Goal: Task Accomplishment & Management: Manage account settings

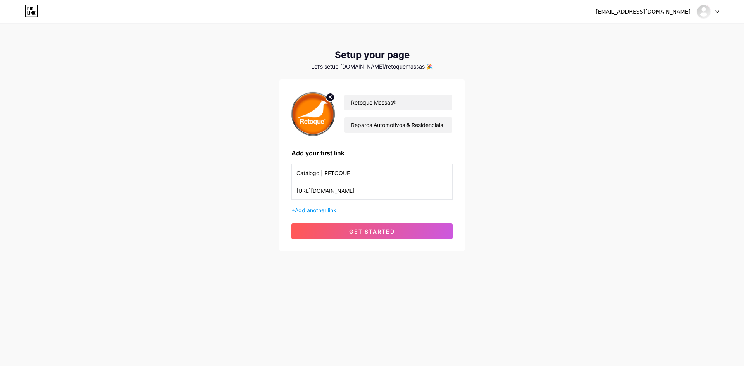
click at [320, 210] on span "Add another link" at bounding box center [315, 210] width 41 height 7
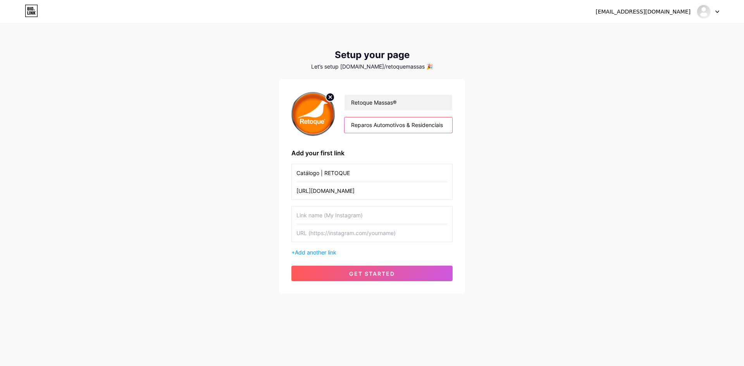
click at [446, 125] on input "Reparos Automotivos & Residenciais" at bounding box center [398, 125] width 108 height 16
type input "Reparos Automotivos & Residenciais."
click at [316, 217] on input "text" at bounding box center [371, 215] width 151 height 17
click at [328, 215] on input "Localização SP" at bounding box center [371, 215] width 151 height 17
drag, startPoint x: 327, startPoint y: 215, endPoint x: 265, endPoint y: 224, distance: 62.2
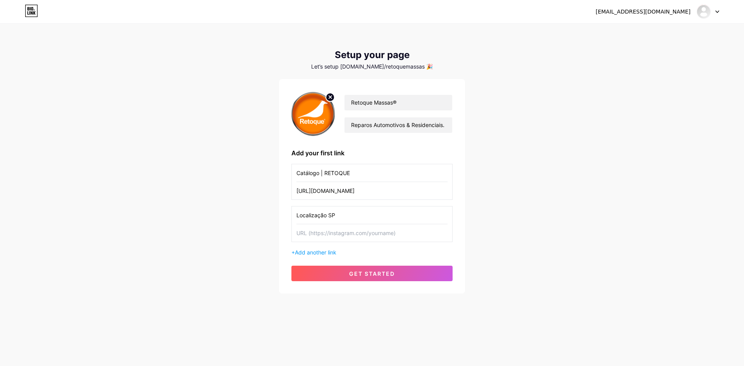
click at [265, 224] on div "[EMAIL_ADDRESS][DOMAIN_NAME] Dashboard Logout Setup your page Let’s setup [DOMA…" at bounding box center [372, 159] width 744 height 319
type input "Endereço Matriz • SP"
click at [321, 227] on input "text" at bounding box center [371, 232] width 151 height 17
paste input "[URL][DOMAIN_NAME]"
type input "[URL][DOMAIN_NAME]"
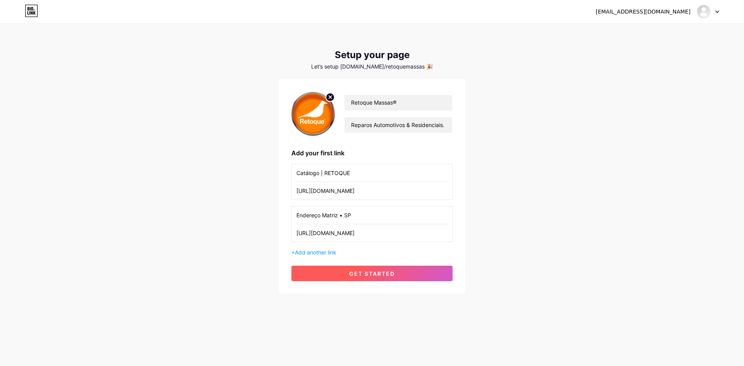
click at [365, 276] on span "get started" at bounding box center [372, 273] width 46 height 7
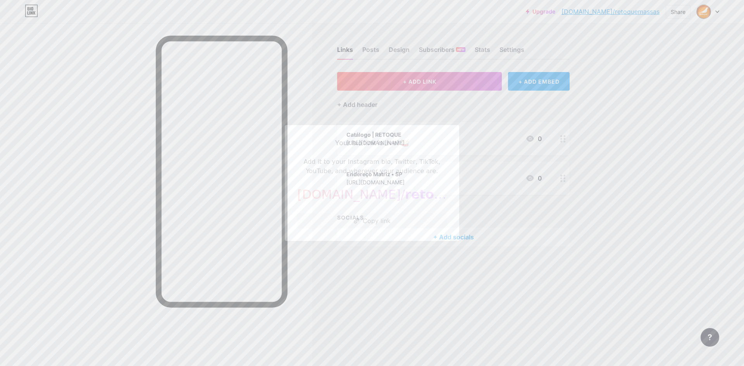
click at [649, 157] on div at bounding box center [372, 183] width 744 height 366
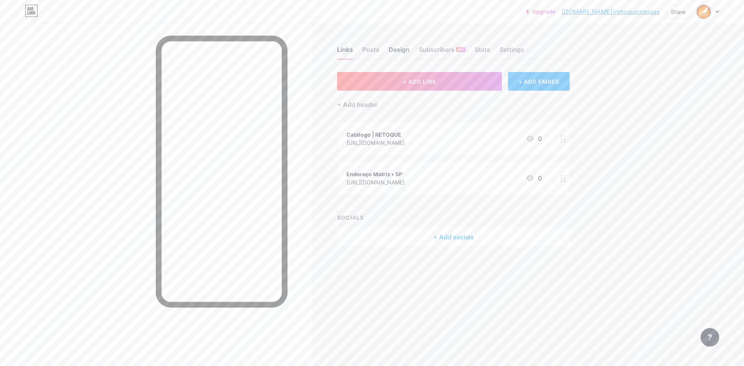
click at [398, 50] on div "Design" at bounding box center [399, 52] width 21 height 14
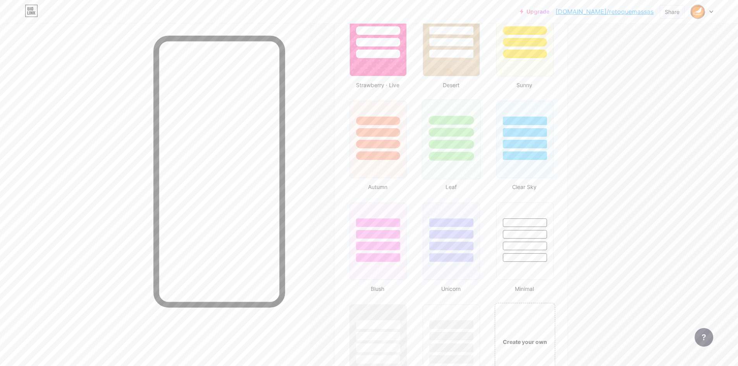
scroll to position [601, 0]
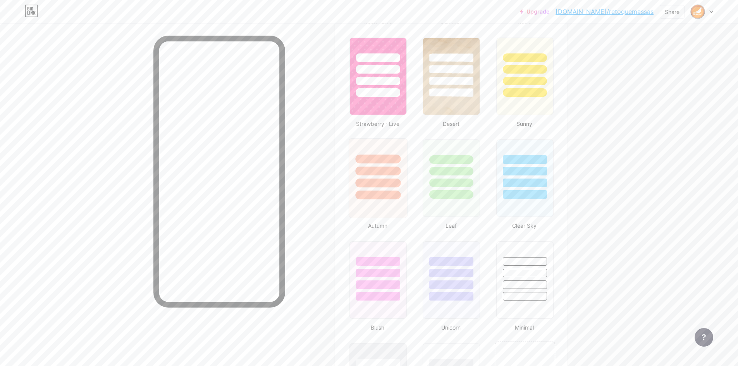
click at [385, 184] on div at bounding box center [377, 183] width 45 height 9
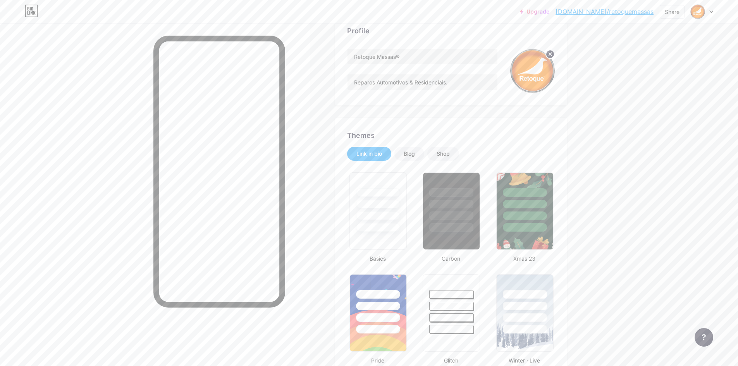
scroll to position [0, 0]
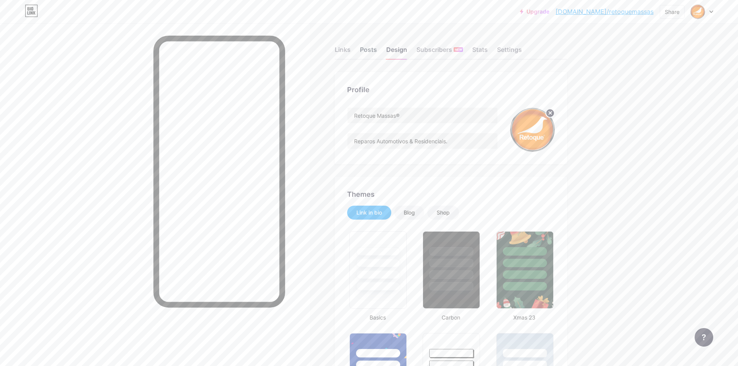
click at [371, 49] on div "Posts" at bounding box center [368, 52] width 17 height 14
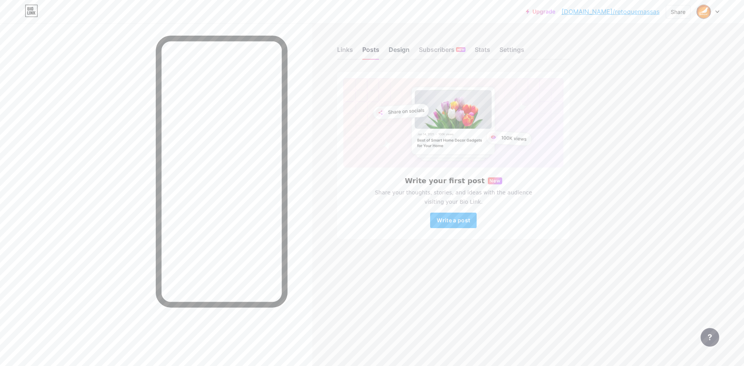
click at [398, 49] on div "Design" at bounding box center [399, 52] width 21 height 14
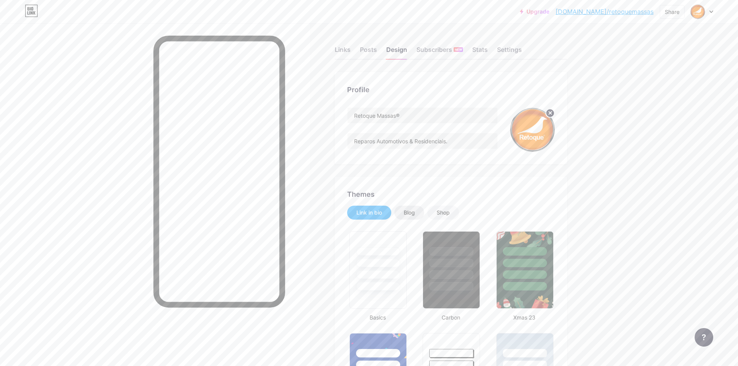
click at [413, 212] on div "Blog" at bounding box center [409, 213] width 11 height 8
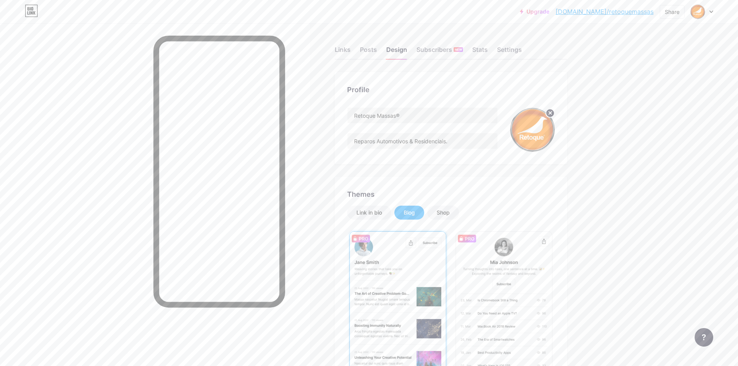
scroll to position [116, 0]
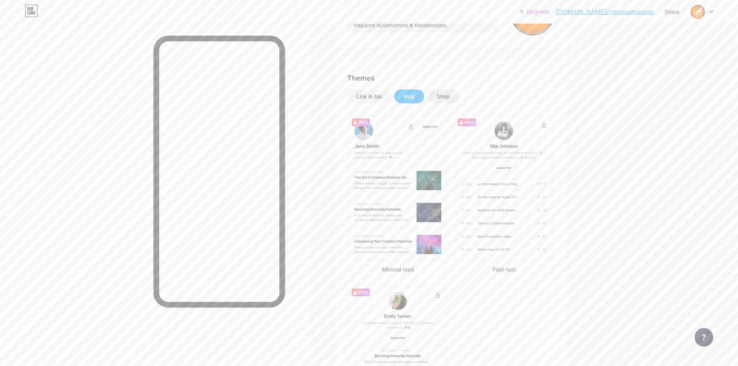
click at [450, 94] on div "Shop" at bounding box center [443, 97] width 13 height 8
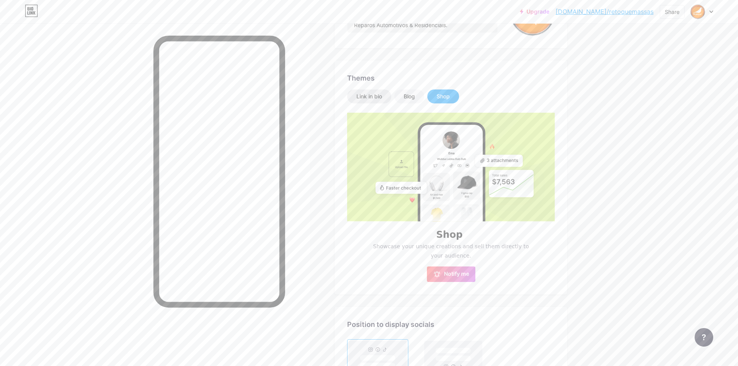
click at [379, 96] on div "Link in bio" at bounding box center [370, 97] width 26 height 8
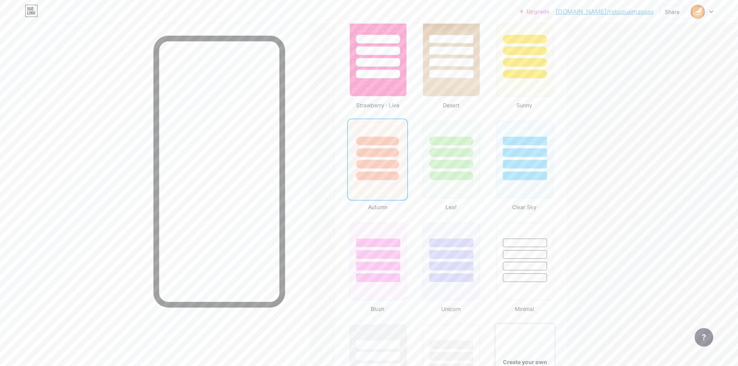
scroll to position [698, 0]
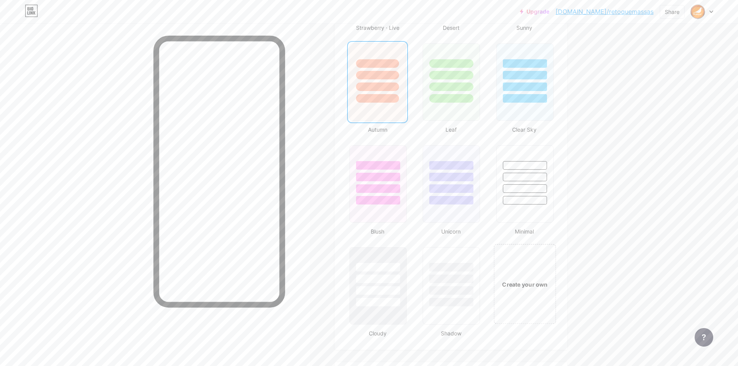
click at [524, 298] on div "Create your own" at bounding box center [525, 284] width 62 height 80
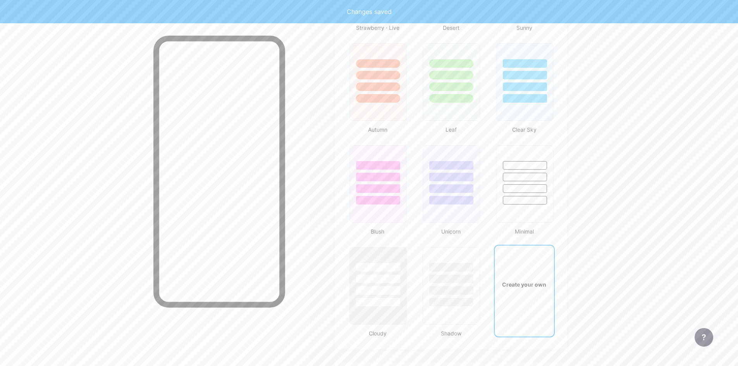
scroll to position [1029, 0]
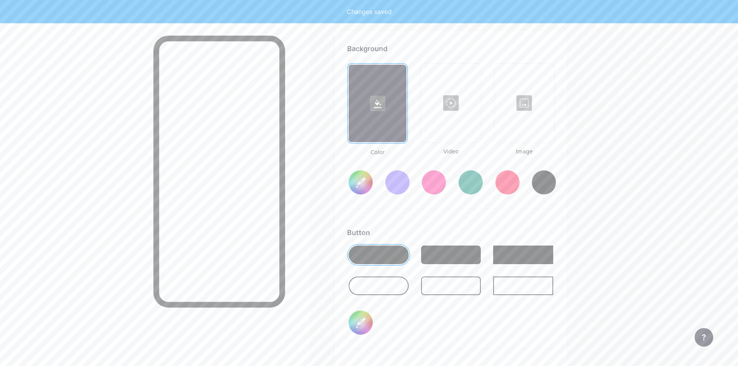
type input "#ffffff"
type input "#000000"
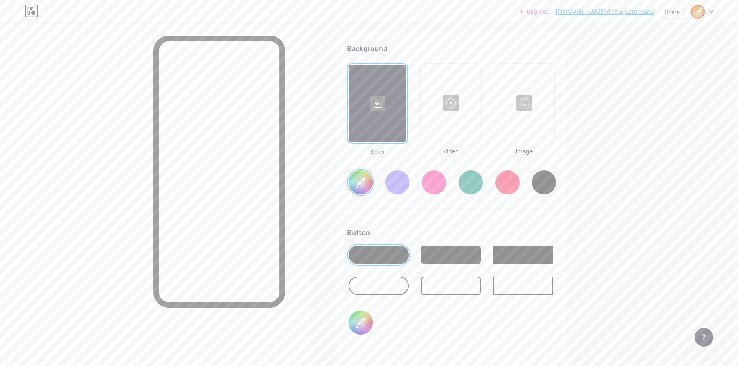
click at [445, 250] on div at bounding box center [451, 255] width 60 height 19
click at [358, 181] on input "#ffffff" at bounding box center [361, 183] width 24 height 24
type input "#ffcb8f"
click at [522, 86] on div at bounding box center [524, 103] width 59 height 78
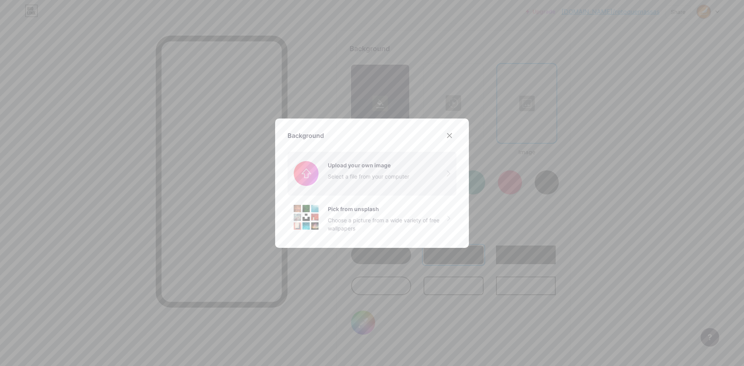
click at [361, 171] on input "file" at bounding box center [372, 173] width 169 height 43
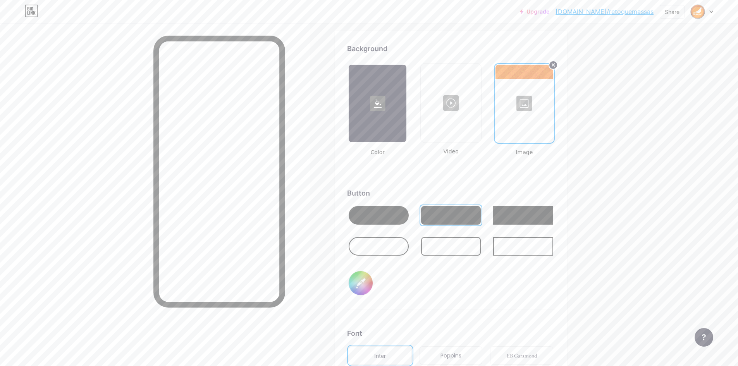
click at [527, 100] on div at bounding box center [525, 104] width 58 height 78
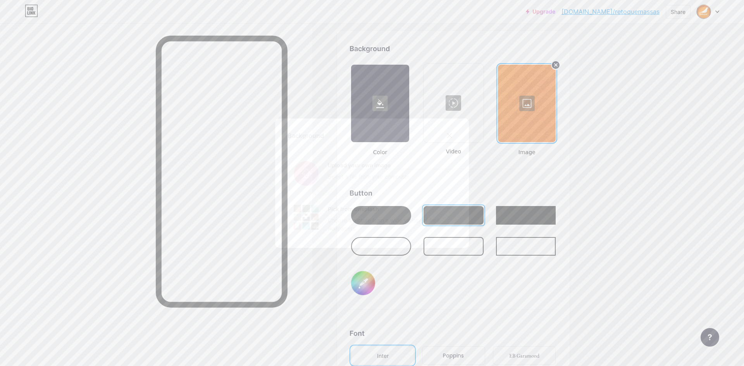
click at [330, 184] on input "file" at bounding box center [372, 173] width 169 height 43
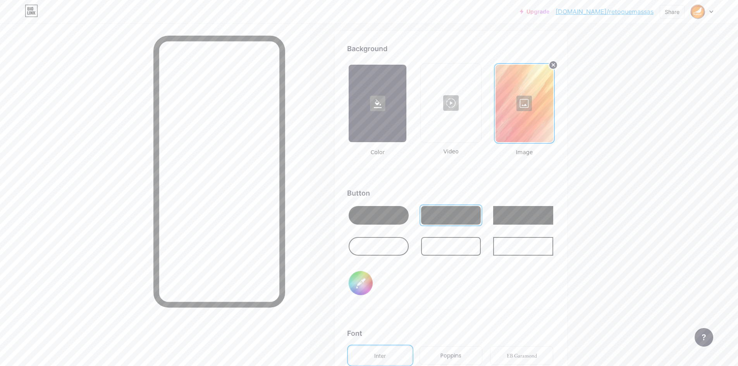
click at [361, 285] on input "#000000" at bounding box center [361, 283] width 24 height 24
type input "#ffdbc7"
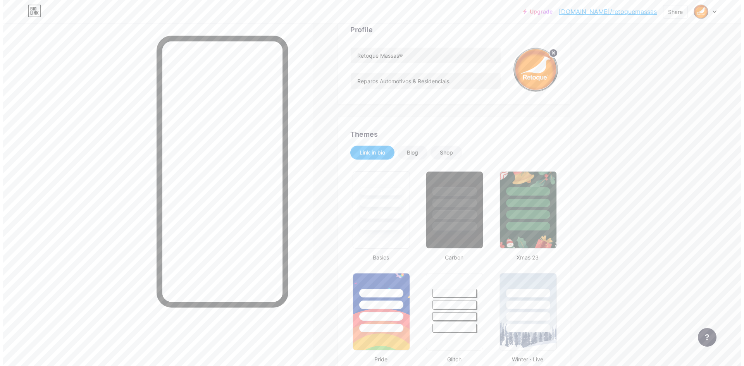
scroll to position [0, 0]
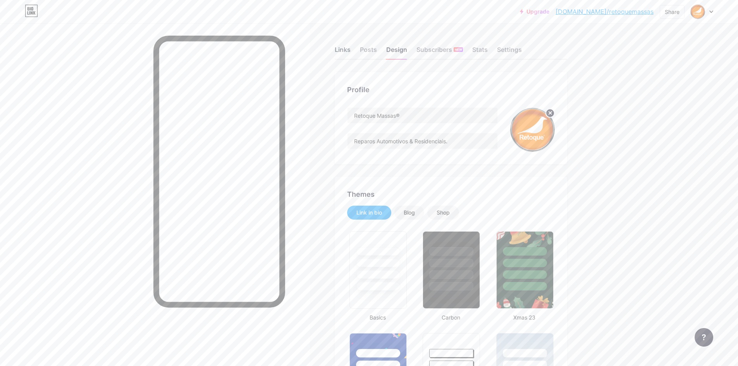
click at [347, 48] on div "Links" at bounding box center [343, 52] width 16 height 14
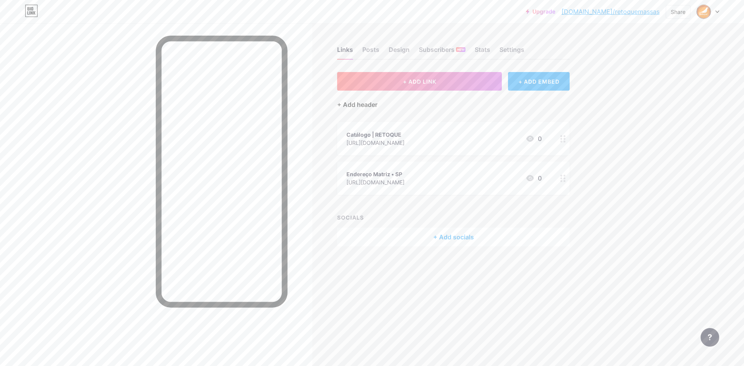
click at [345, 104] on div "+ Add header" at bounding box center [357, 104] width 40 height 9
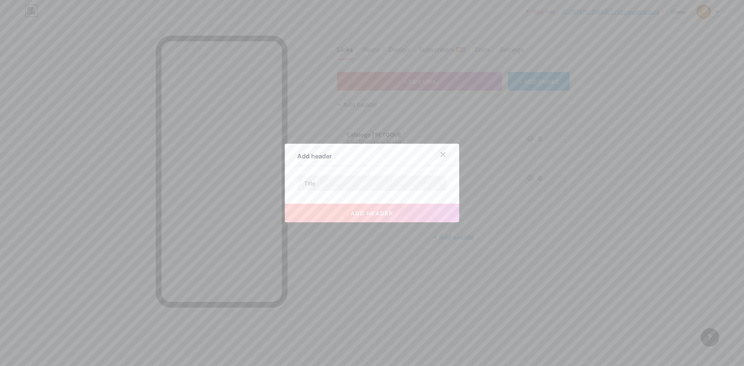
click at [442, 154] on icon at bounding box center [443, 155] width 6 height 6
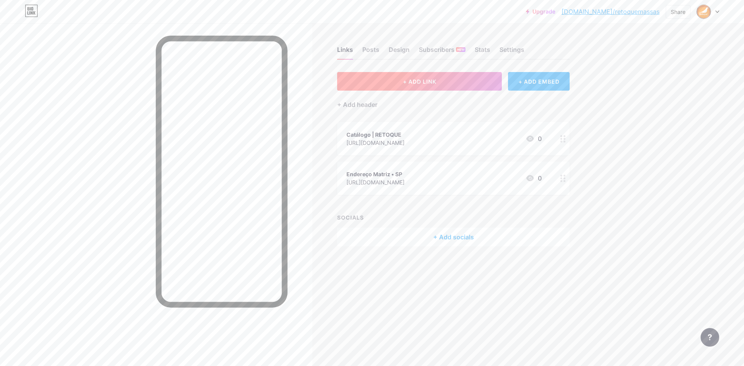
click at [424, 80] on span "+ ADD LINK" at bounding box center [419, 81] width 33 height 7
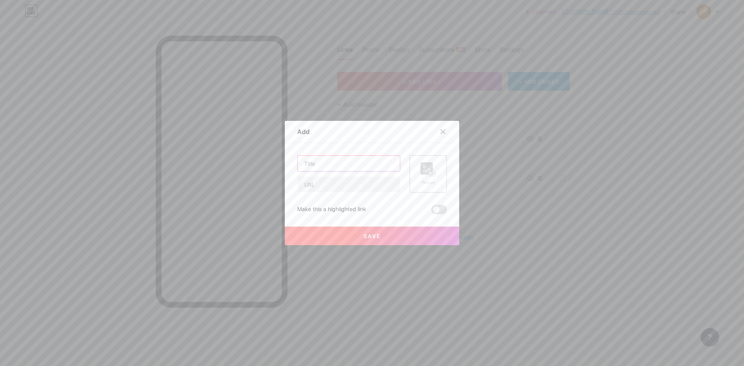
click at [343, 163] on input "text" at bounding box center [349, 164] width 102 height 16
type input "Nosso site"
click at [326, 185] on input "text" at bounding box center [349, 185] width 102 height 16
click at [327, 186] on input "[DOMAIN_NAME]" at bounding box center [349, 185] width 102 height 16
type input "[DOMAIN_NAME]"
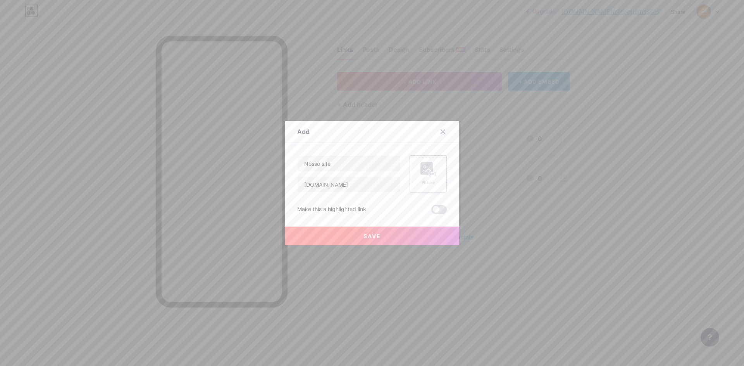
click at [422, 172] on rect at bounding box center [426, 168] width 12 height 12
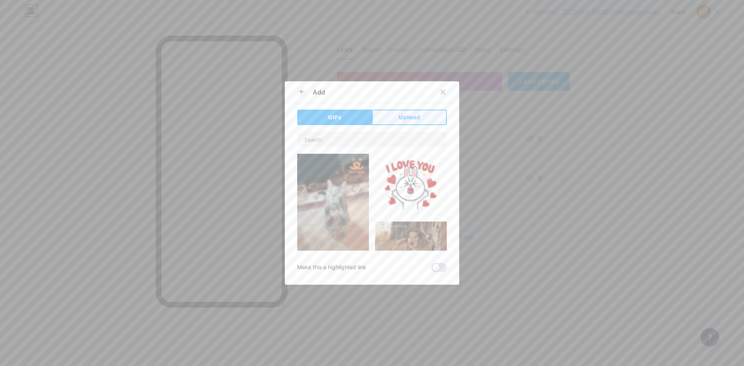
click at [411, 116] on span "Upload" at bounding box center [409, 118] width 21 height 8
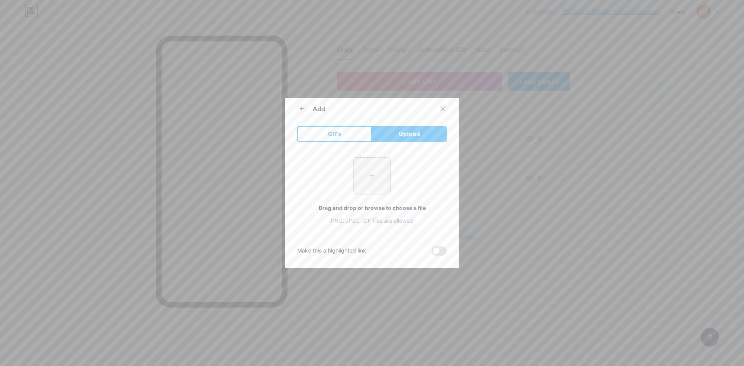
click at [366, 175] on input "file" at bounding box center [372, 176] width 36 height 36
